Goal: Book appointment/travel/reservation

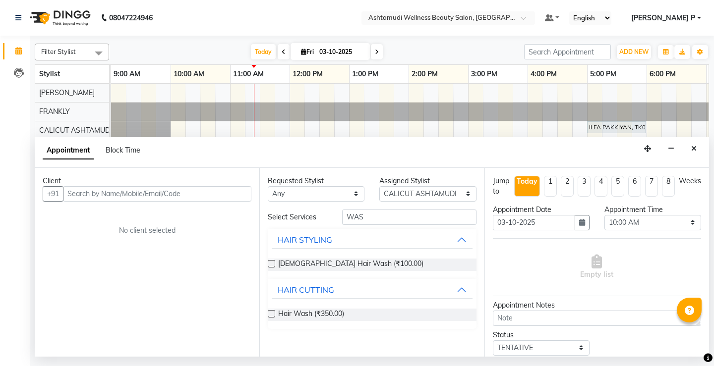
select select "27314"
select select "600"
select select "tentative"
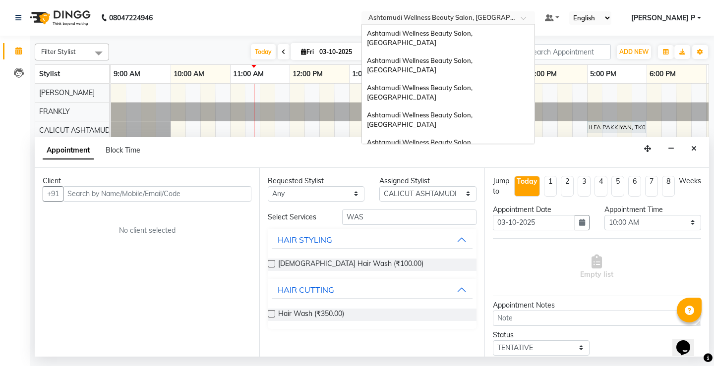
click at [533, 20] on span at bounding box center [527, 21] width 12 height 10
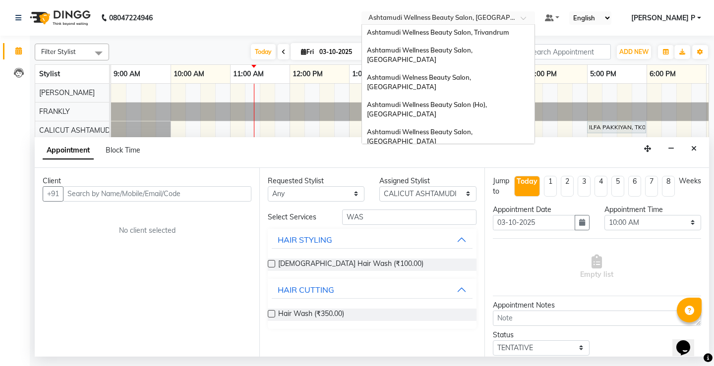
click at [498, 182] on span "Ashtamudi Beauty Lounge, [GEOGRAPHIC_DATA]" at bounding box center [444, 186] width 154 height 8
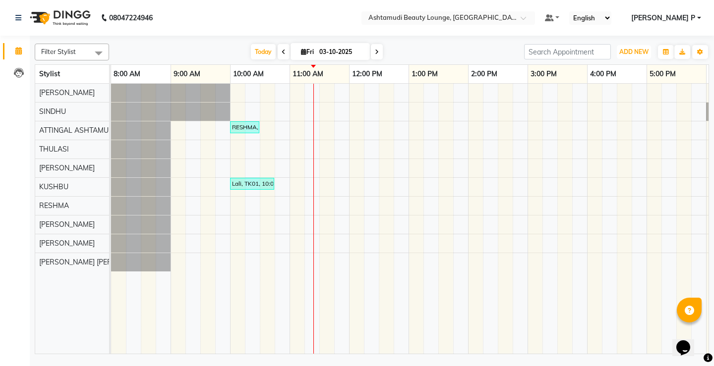
drag, startPoint x: 636, startPoint y: 55, endPoint x: 640, endPoint y: 59, distance: 6.0
click at [637, 54] on span "ADD NEW" at bounding box center [633, 51] width 29 height 7
click at [624, 72] on button "Add Appointment" at bounding box center [611, 70] width 78 height 13
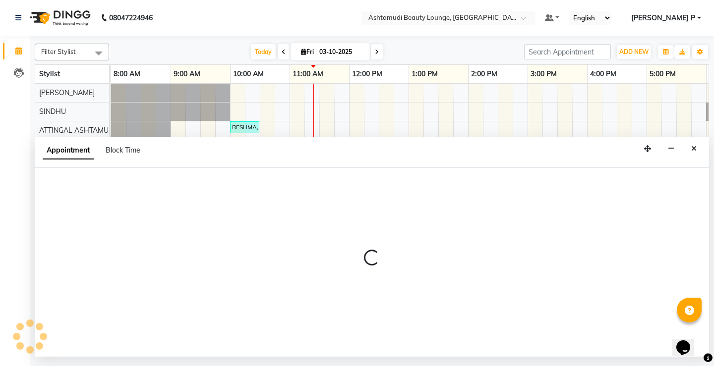
select select "540"
select select "tentative"
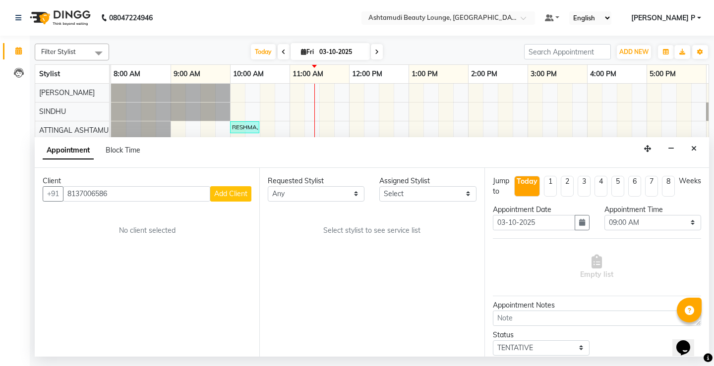
type input "8137006586"
click at [233, 198] on span "Add Client" at bounding box center [230, 193] width 33 height 9
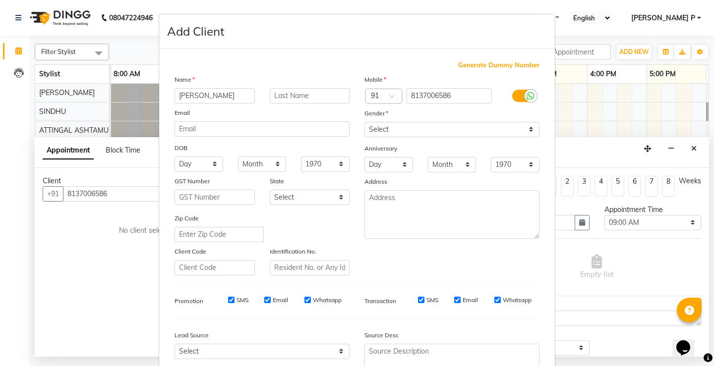
type input "NEETHU"
click at [414, 132] on select "Select Male Female Other Prefer Not To Say" at bounding box center [451, 129] width 175 height 15
select select "female"
click at [364, 122] on select "Select Male Female Other Prefer Not To Say" at bounding box center [451, 129] width 175 height 15
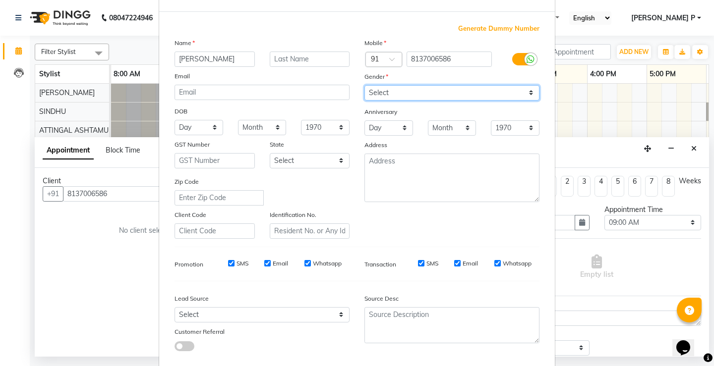
scroll to position [91, 0]
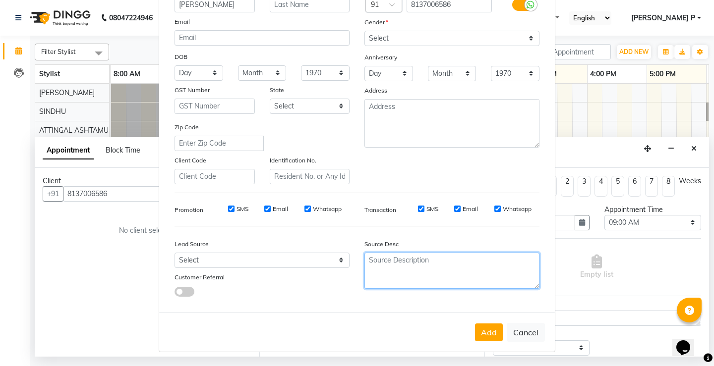
click at [393, 267] on textarea at bounding box center [451, 271] width 175 height 36
type textarea "TELECALLING"
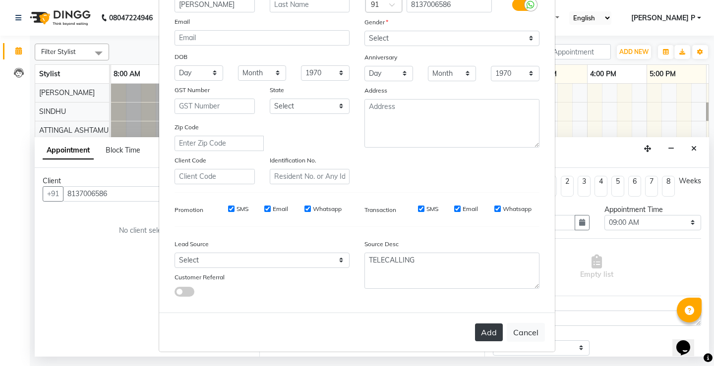
click at [489, 328] on button "Add" at bounding box center [489, 333] width 28 height 18
type input "81******86"
select select
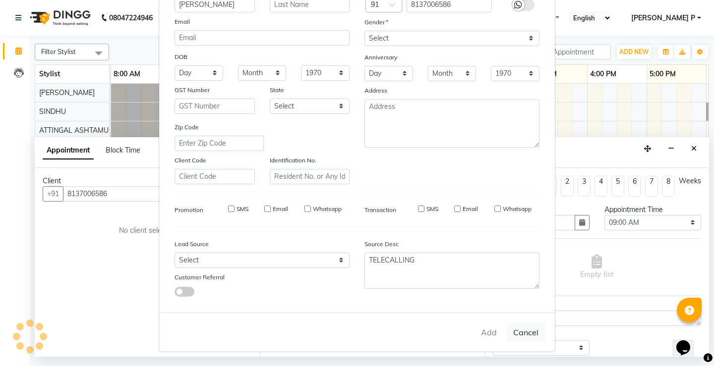
select select
checkbox input "false"
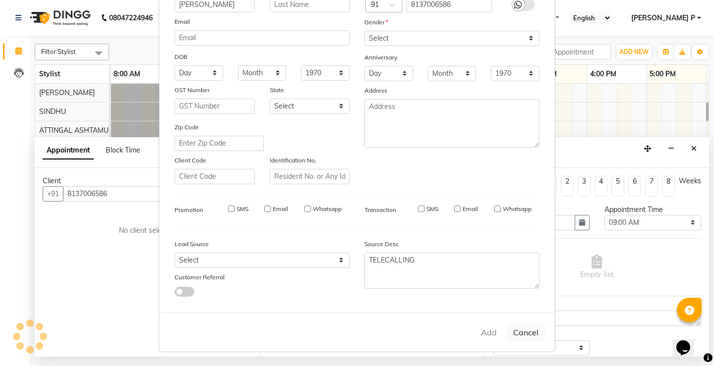
checkbox input "false"
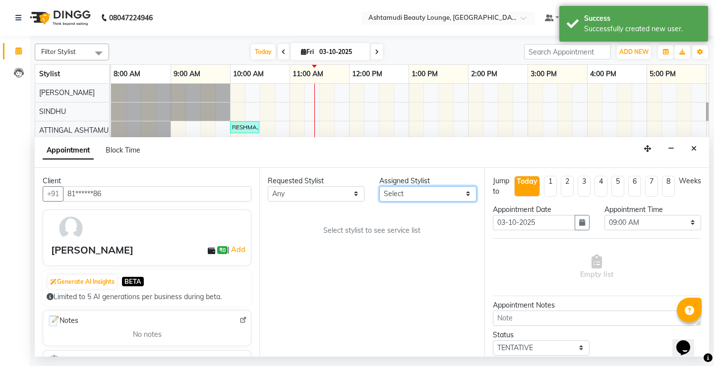
click at [470, 198] on select "Select ABHIRAMI THAMPI ARYA A ARYA G ATTINGAL ASHTAMUDI KUSHBU Leena Jose Radhi…" at bounding box center [427, 193] width 97 height 15
select select "27460"
click at [379, 186] on select "Select ABHIRAMI THAMPI ARYA A ARYA G ATTINGAL ASHTAMUDI KUSHBU Leena Jose Radhi…" at bounding box center [427, 193] width 97 height 15
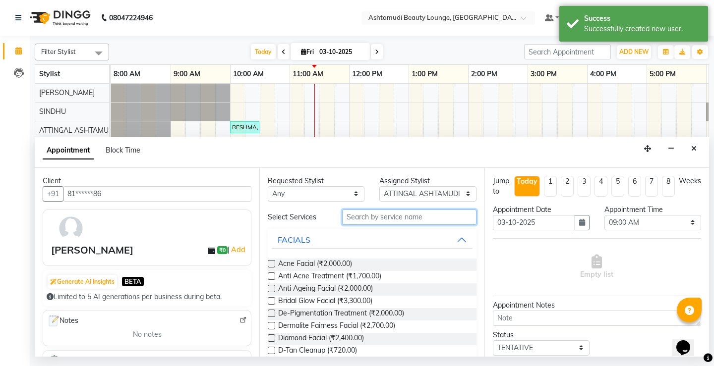
click at [362, 213] on input "text" at bounding box center [409, 217] width 134 height 15
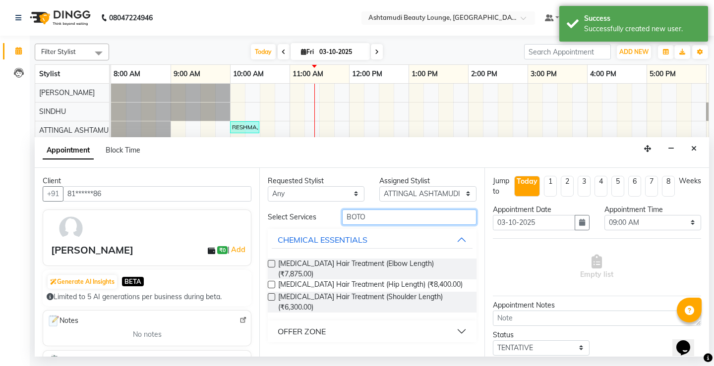
type input "BOTO"
click at [303, 326] on div "OFFER ZONE" at bounding box center [302, 332] width 48 height 12
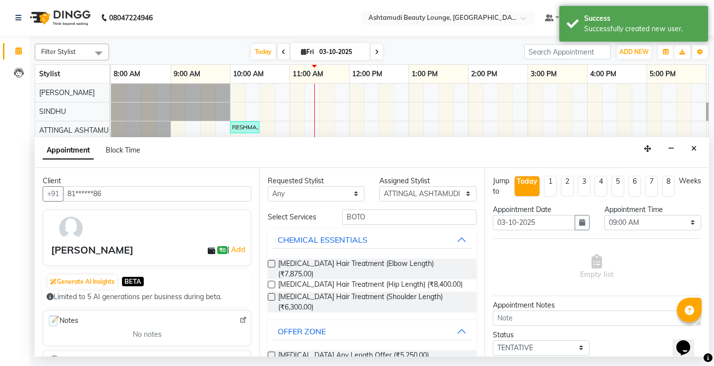
click at [272, 352] on label at bounding box center [271, 355] width 7 height 7
click at [272, 354] on input "checkbox" at bounding box center [271, 357] width 6 height 6
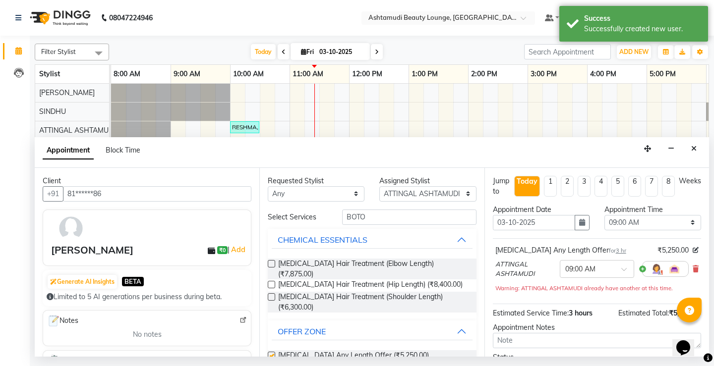
checkbox input "false"
click at [678, 224] on select "Select 09:00 AM 09:15 AM 09:30 AM 09:45 AM 10:00 AM 10:15 AM 10:30 AM 10:45 AM …" at bounding box center [652, 222] width 97 height 15
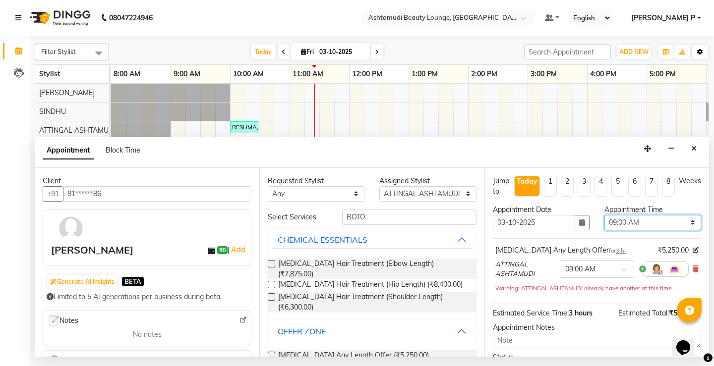
select select "900"
click at [604, 215] on select "Select 09:00 AM 09:15 AM 09:30 AM 09:45 AM 10:00 AM 10:15 AM 10:30 AM 10:45 AM …" at bounding box center [652, 222] width 97 height 15
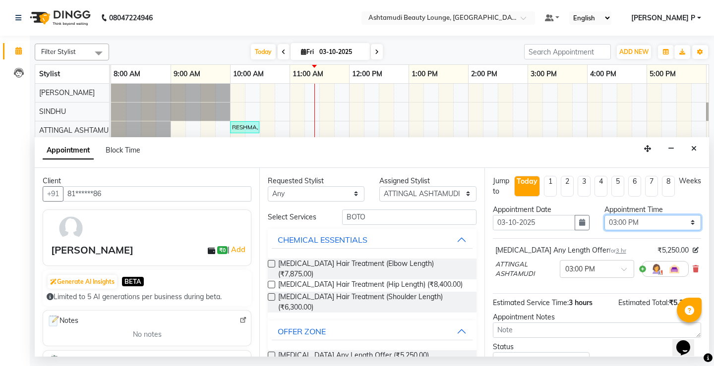
scroll to position [73, 0]
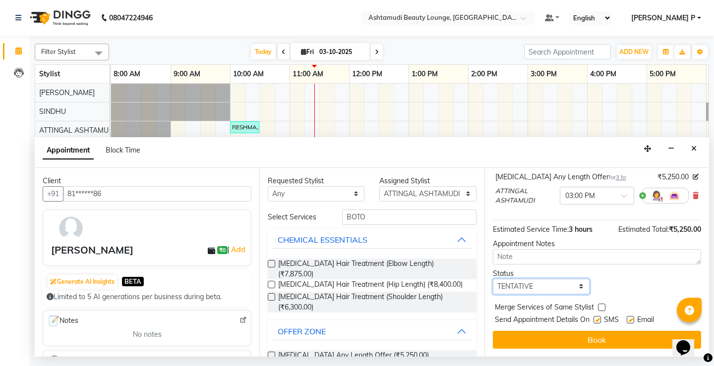
click at [533, 286] on select "Select TENTATIVE CONFIRM CHECK-IN UPCOMING" at bounding box center [541, 286] width 97 height 15
select select "confirm booking"
click at [493, 279] on select "Select TENTATIVE CONFIRM CHECK-IN UPCOMING" at bounding box center [541, 286] width 97 height 15
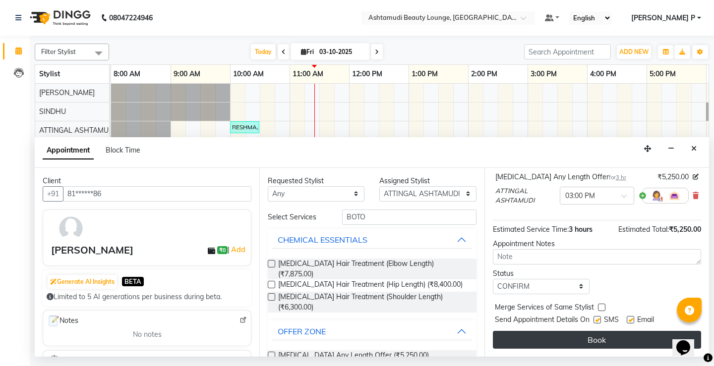
click at [607, 340] on button "Book" at bounding box center [597, 340] width 208 height 18
